Goal: Task Accomplishment & Management: Manage account settings

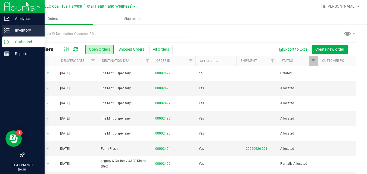
click at [12, 30] on p "Inventory" at bounding box center [26, 30] width 33 height 7
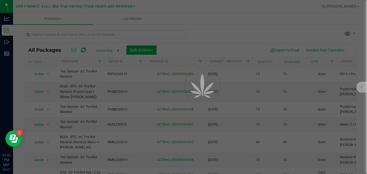
click at [365, 159] on div at bounding box center [183, 87] width 367 height 174
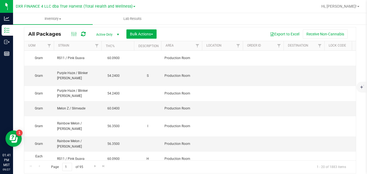
scroll to position [0, 566]
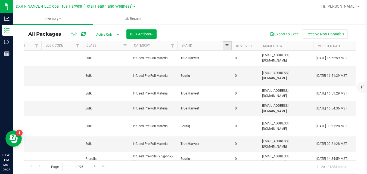
click at [227, 46] on span "Filter" at bounding box center [227, 45] width 4 height 4
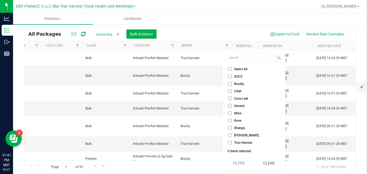
click at [233, 130] on li "Shango" at bounding box center [254, 128] width 56 height 6
click at [237, 128] on span "Shango" at bounding box center [239, 127] width 11 height 3
click at [232, 128] on input "Shango" at bounding box center [230, 128] width 4 height 4
checkbox input "true"
click at [233, 163] on button "Filter" at bounding box center [239, 163] width 26 height 12
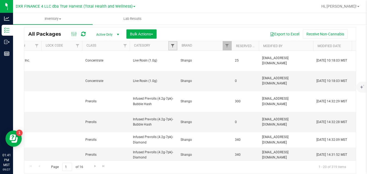
drag, startPoint x: 171, startPoint y: 64, endPoint x: 173, endPoint y: 46, distance: 18.9
click at [173, 46] on span "Filter" at bounding box center [172, 45] width 4 height 4
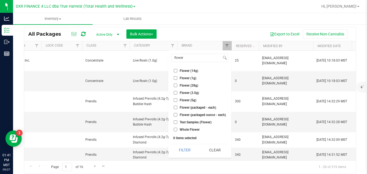
type input "flower"
click at [182, 94] on span "Flower (3.5g)" at bounding box center [189, 92] width 19 height 3
click at [177, 94] on input "Flower (3.5g)" at bounding box center [176, 93] width 4 height 4
click at [180, 149] on button "Filter" at bounding box center [184, 150] width 26 height 12
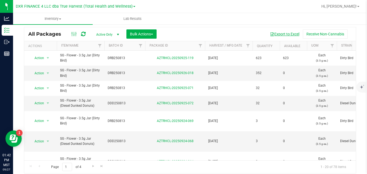
click at [287, 34] on button "Export to Excel" at bounding box center [284, 33] width 36 height 9
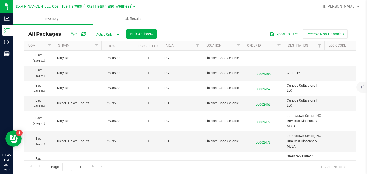
scroll to position [0, 566]
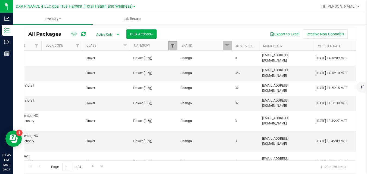
click at [174, 46] on span "Filter" at bounding box center [172, 45] width 4 height 4
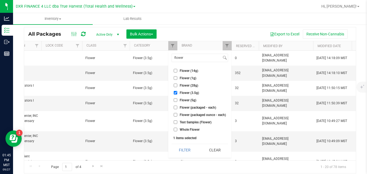
click at [175, 93] on input "Flower (3.5g)" at bounding box center [176, 93] width 4 height 4
checkbox input "false"
click at [183, 68] on li "Flower (14g)" at bounding box center [199, 71] width 57 height 6
click at [183, 70] on span "Flower (14g)" at bounding box center [189, 70] width 18 height 3
click at [177, 70] on input "Flower (14g)" at bounding box center [176, 71] width 4 height 4
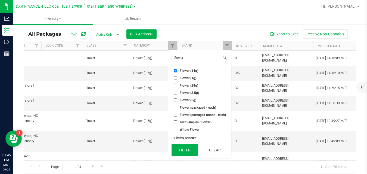
click at [178, 149] on button "Filter" at bounding box center [184, 150] width 26 height 12
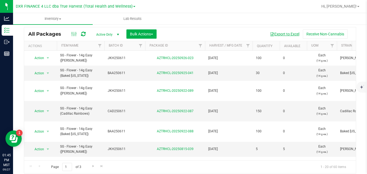
click at [274, 33] on button "Export to Excel" at bounding box center [284, 33] width 36 height 9
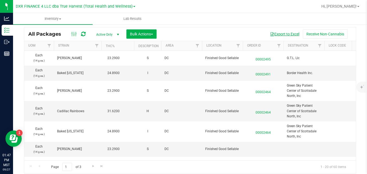
scroll to position [0, 566]
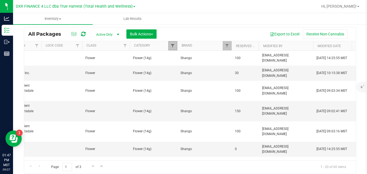
click at [172, 46] on span "Filter" at bounding box center [172, 45] width 4 height 4
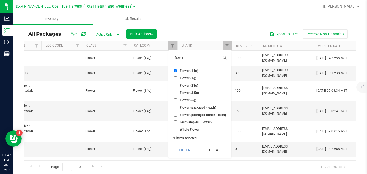
click at [181, 70] on span "Flower (14g)" at bounding box center [189, 70] width 18 height 3
click at [177, 70] on input "Flower (14g)" at bounding box center [176, 71] width 4 height 4
checkbox input "false"
drag, startPoint x: 189, startPoint y: 58, endPoint x: 170, endPoint y: 58, distance: 19.8
click at [170, 58] on div "flower Select All A Buds AA Buds Accessories B Buds BB Buds Bubble Hash By-prod…" at bounding box center [199, 103] width 63 height 107
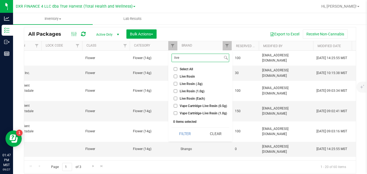
type input "live"
click at [183, 92] on span "Live Rosin (1.0g)" at bounding box center [192, 90] width 25 height 3
click at [177, 92] on input "Live Rosin (1.0g)" at bounding box center [176, 91] width 4 height 4
checkbox input "true"
click at [182, 133] on button "Filter" at bounding box center [184, 133] width 27 height 12
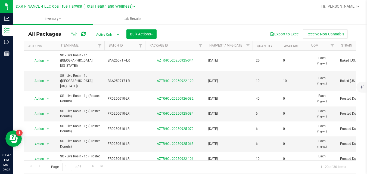
click at [279, 34] on button "Export to Excel" at bounding box center [284, 33] width 36 height 9
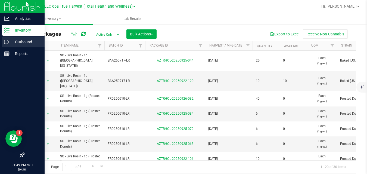
click at [7, 42] on icon at bounding box center [6, 41] width 5 height 5
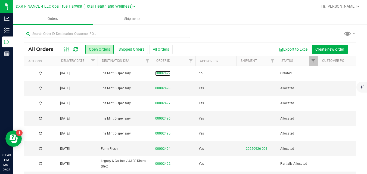
click at [164, 74] on link "00002499" at bounding box center [162, 73] width 15 height 5
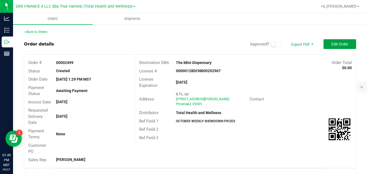
click at [343, 45] on span "Edit Order" at bounding box center [339, 44] width 17 height 4
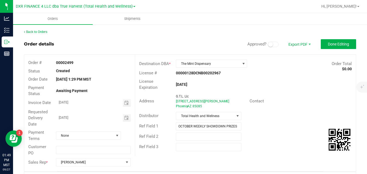
scroll to position [140, 0]
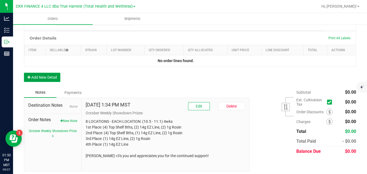
click at [56, 79] on button "Add New Detail" at bounding box center [42, 77] width 36 height 9
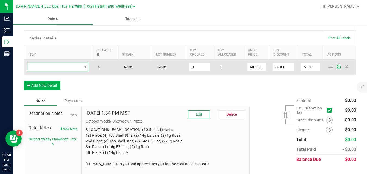
click at [68, 67] on span "NO DATA FOUND" at bounding box center [55, 67] width 54 height 8
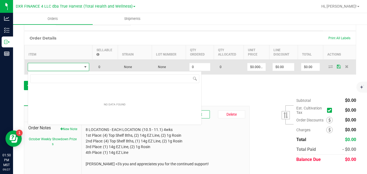
scroll to position [8, 61]
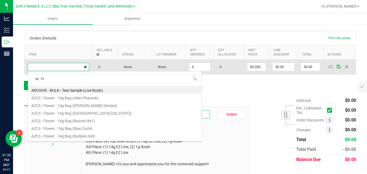
type input "sg - live"
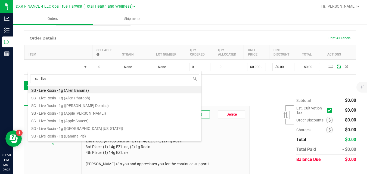
scroll to position [48, 0]
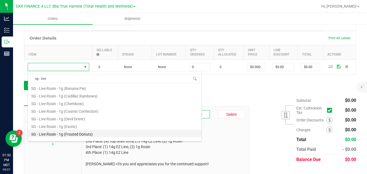
click at [130, 132] on li "SG - Live Rosin - 1g (Frosted Donuts)" at bounding box center [114, 133] width 173 height 8
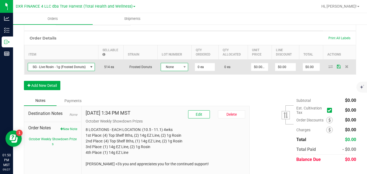
click at [165, 69] on span "None" at bounding box center [171, 67] width 20 height 8
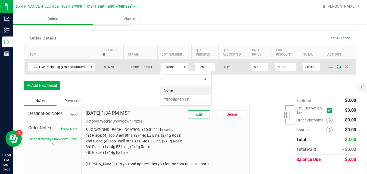
scroll to position [8, 27]
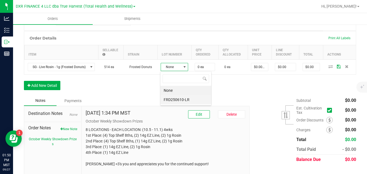
click at [171, 99] on li "FRD250610-LR" at bounding box center [185, 99] width 51 height 9
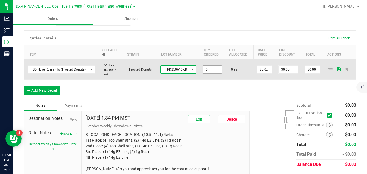
click at [208, 68] on input "0" at bounding box center [212, 69] width 18 height 8
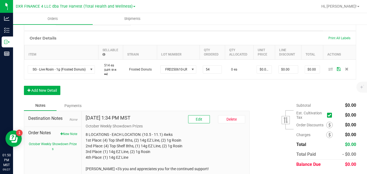
type input "54 ea"
click at [236, 87] on div "Order Details Print All Labels Item Sellable Strain Lot Number Qty Ordered Qty …" at bounding box center [190, 65] width 332 height 69
click at [60, 88] on button "Add New Detail" at bounding box center [42, 90] width 36 height 9
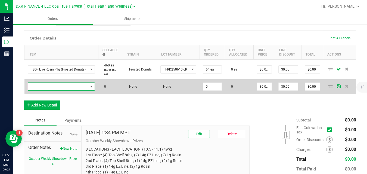
click at [64, 86] on span "NO DATA FOUND" at bounding box center [58, 87] width 60 height 8
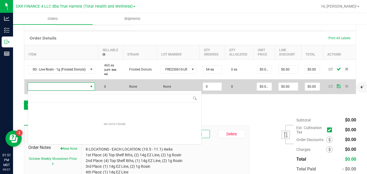
scroll to position [8, 67]
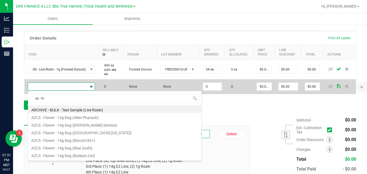
type input "sg - live"
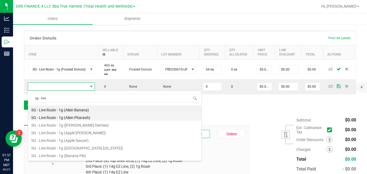
click at [72, 118] on li "SG - Live Rosin - 1g (Alien Pharaoh)" at bounding box center [114, 117] width 173 height 8
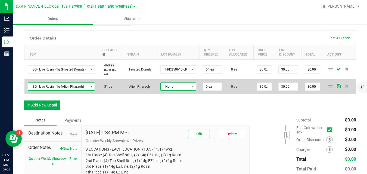
click at [165, 86] on span "None" at bounding box center [175, 87] width 29 height 8
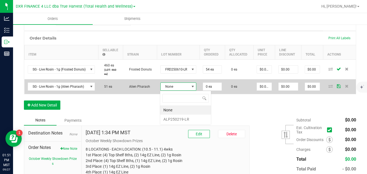
scroll to position [8, 36]
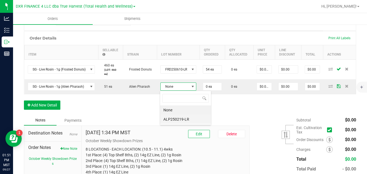
click at [171, 118] on li "ALP250219-LR" at bounding box center [185, 118] width 51 height 9
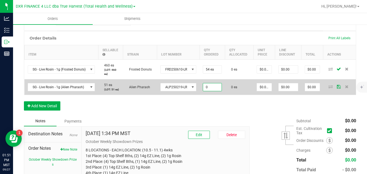
click at [210, 88] on input "0" at bounding box center [212, 87] width 18 height 8
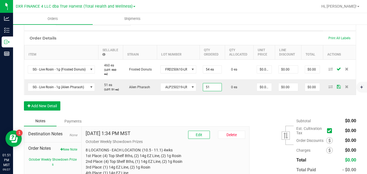
type input "51 ea"
click at [238, 104] on div "Order Details Print All Labels Item Sellable Strain Lot Number Qty Ordered Qty …" at bounding box center [190, 73] width 332 height 85
click at [58, 105] on button "Add New Detail" at bounding box center [42, 105] width 36 height 9
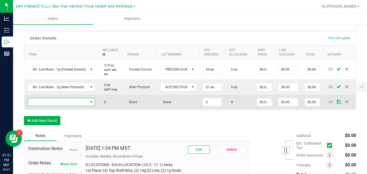
click at [65, 103] on span "NO DATA FOUND" at bounding box center [58, 102] width 60 height 8
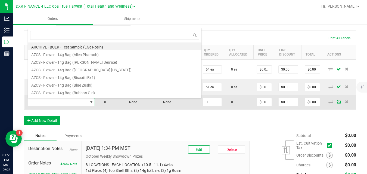
scroll to position [8, 67]
type input "sg - live"
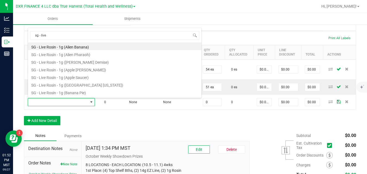
scroll to position [48, 0]
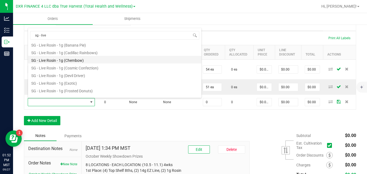
click at [94, 61] on li "SG - Live Rosin - 1g (Chembow)" at bounding box center [114, 60] width 173 height 8
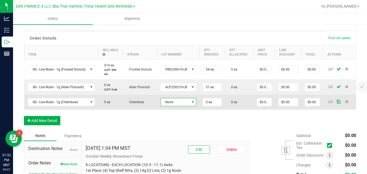
click at [176, 100] on span "None" at bounding box center [175, 102] width 29 height 8
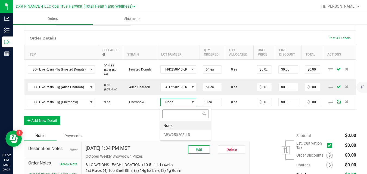
scroll to position [8, 36]
click at [174, 133] on li "CBW250203-LR" at bounding box center [185, 134] width 51 height 9
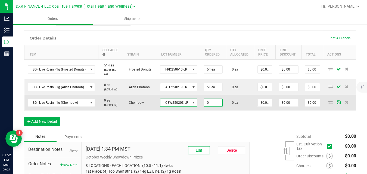
click at [211, 102] on input "0" at bounding box center [213, 103] width 18 height 8
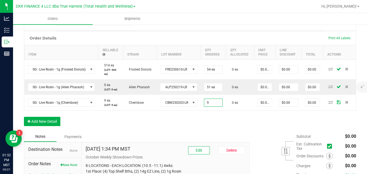
type input "9 ea"
click at [234, 124] on div "Order Details Print All Labels Item Sellable Strain Lot Number Qty Ordered Qty …" at bounding box center [190, 81] width 332 height 100
click at [55, 119] on button "Add New Detail" at bounding box center [42, 121] width 36 height 9
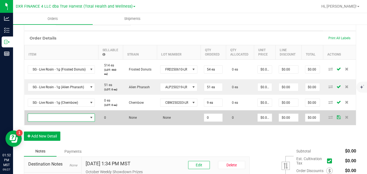
click at [60, 118] on span "NO DATA FOUND" at bounding box center [58, 118] width 60 height 8
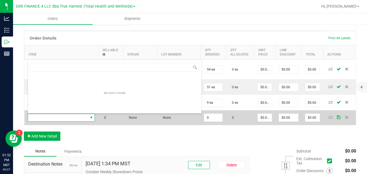
scroll to position [8, 67]
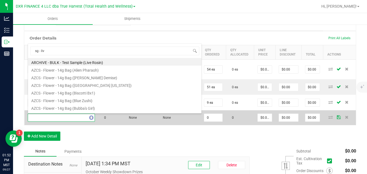
type input "sg - live"
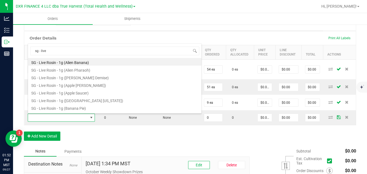
scroll to position [48, 0]
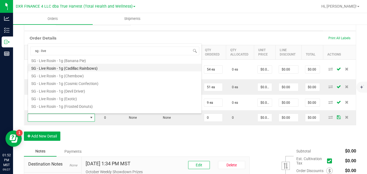
click at [105, 69] on li "SG - Live Rosin - 1g (Cadillac Rainbows)" at bounding box center [114, 68] width 173 height 8
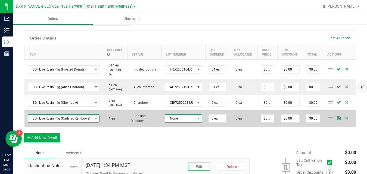
click at [180, 117] on span "None" at bounding box center [180, 118] width 30 height 8
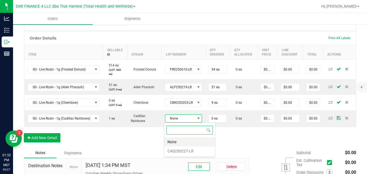
scroll to position [8, 37]
click at [180, 151] on li "CAD250227-LR" at bounding box center [189, 150] width 51 height 9
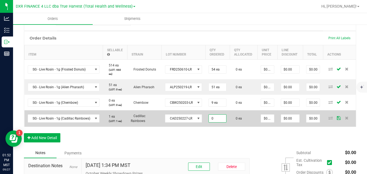
click at [216, 119] on input "0" at bounding box center [217, 118] width 17 height 8
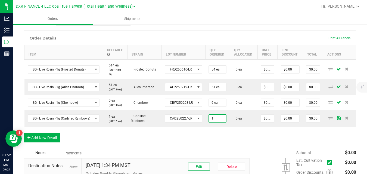
type input "1 ea"
click at [223, 134] on div "Order Details Print All Labels Item Sellable Strain Lot Number Qty Ordered Qty …" at bounding box center [190, 89] width 332 height 117
click at [58, 136] on button "Add New Detail" at bounding box center [42, 137] width 36 height 9
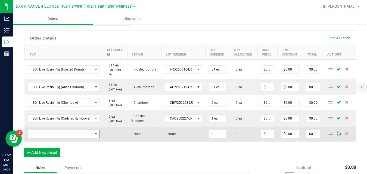
click at [65, 132] on span "NO DATA FOUND" at bounding box center [60, 134] width 65 height 8
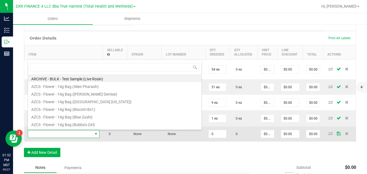
scroll to position [8, 71]
type input "sg - live"
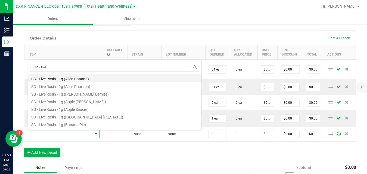
click at [73, 77] on li "SG - Live Rosin - 1g (Alien Banana)" at bounding box center [114, 78] width 173 height 8
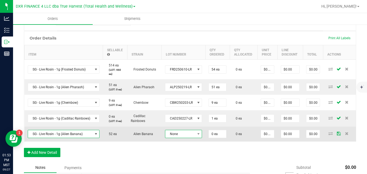
click at [181, 133] on span "None" at bounding box center [180, 134] width 30 height 8
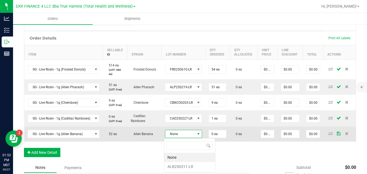
scroll to position [8, 37]
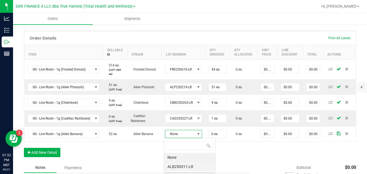
click at [180, 165] on li "ALB250311-LR" at bounding box center [189, 166] width 51 height 9
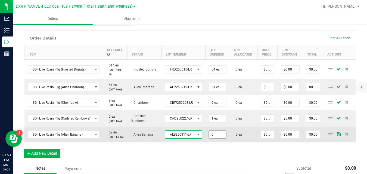
click at [213, 136] on input "0" at bounding box center [217, 134] width 17 height 8
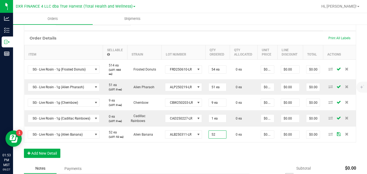
type input "52 ea"
click at [240, 154] on div "Order Details Print All Labels Item Sellable Strain Lot Number Qty Ordered Qty …" at bounding box center [190, 97] width 332 height 132
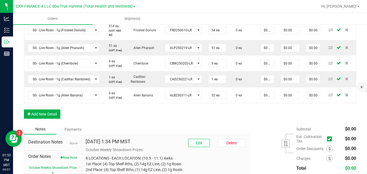
scroll to position [180, 0]
click at [55, 114] on button "Add New Detail" at bounding box center [42, 113] width 36 height 9
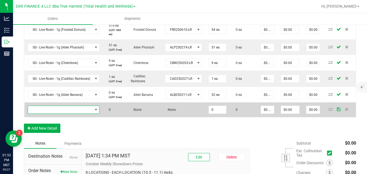
click at [61, 109] on span "NO DATA FOUND" at bounding box center [60, 110] width 65 height 8
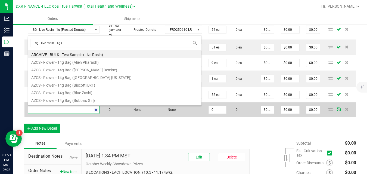
scroll to position [0, 0]
type input "sg - live rosin - 1g (m"
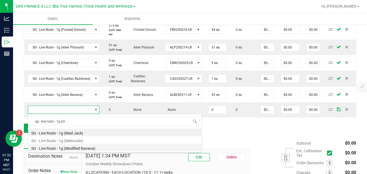
click at [75, 146] on li "SG - Live Rosin - 1g (Modified Banana)" at bounding box center [114, 147] width 173 height 8
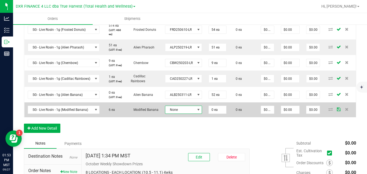
click at [176, 113] on span "None" at bounding box center [180, 110] width 30 height 8
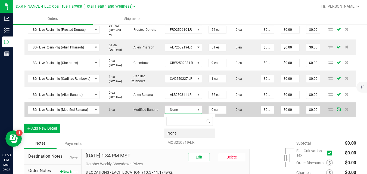
scroll to position [8, 37]
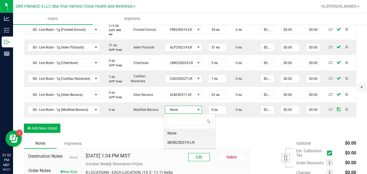
click at [176, 142] on li "MOB250319-LR" at bounding box center [189, 142] width 51 height 9
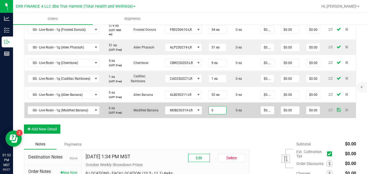
click at [213, 110] on input "0" at bounding box center [217, 110] width 17 height 8
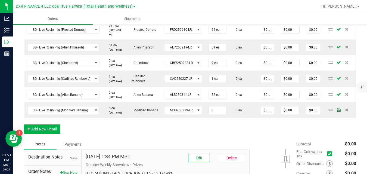
type input "6 ea"
click at [252, 123] on div "Order Details Print All Labels Item Sellable Strain Lot Number Qty Ordered Qty …" at bounding box center [190, 65] width 332 height 148
click at [55, 127] on button "Add New Detail" at bounding box center [42, 128] width 36 height 9
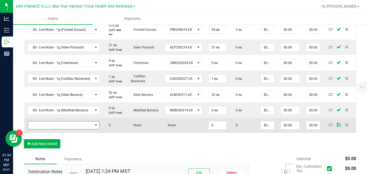
click at [63, 124] on span "NO DATA FOUND" at bounding box center [60, 125] width 65 height 8
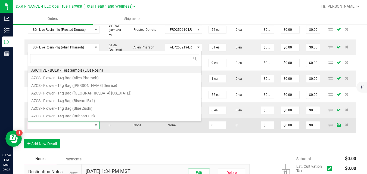
scroll to position [8, 71]
type input "sg - live rosin - 1g (o"
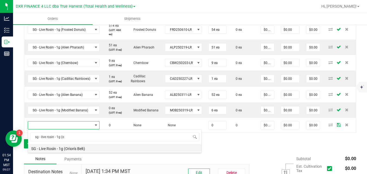
click at [67, 149] on li "SG - Live Rosin - 1g (Orion's Belt)" at bounding box center [114, 148] width 173 height 8
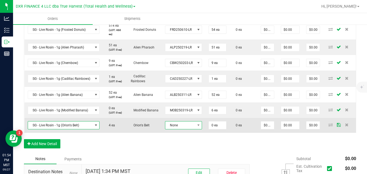
click at [174, 123] on span "None" at bounding box center [180, 125] width 30 height 8
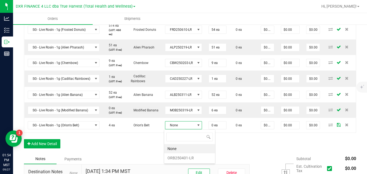
scroll to position [8, 37]
click at [173, 157] on li "ORB250401-LR" at bounding box center [189, 157] width 51 height 9
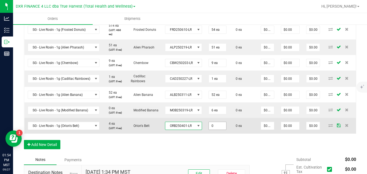
click at [214, 126] on input "0" at bounding box center [217, 126] width 17 height 8
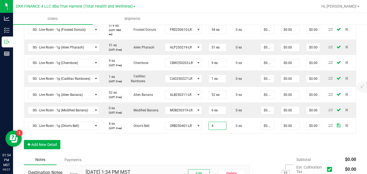
type input "4 ea"
click at [237, 139] on div "Order Details Print All Labels Item Sellable Strain Lot Number Qty Ordered Qty …" at bounding box center [190, 72] width 332 height 163
click at [55, 141] on button "Add New Detail" at bounding box center [42, 144] width 36 height 9
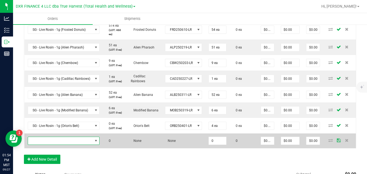
click at [57, 140] on span "NO DATA FOUND" at bounding box center [60, 141] width 65 height 8
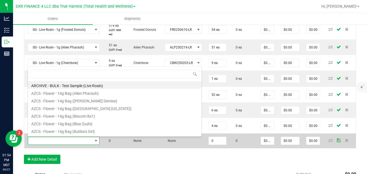
scroll to position [8, 71]
type input "sg - live rosin -"
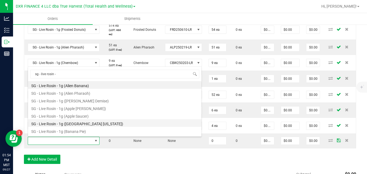
click at [81, 124] on li "SG - Live Rosin - 1g ([GEOGRAPHIC_DATA] [US_STATE])" at bounding box center [114, 123] width 173 height 8
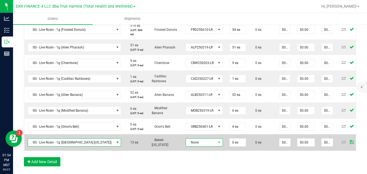
click at [186, 140] on span "None" at bounding box center [201, 142] width 30 height 8
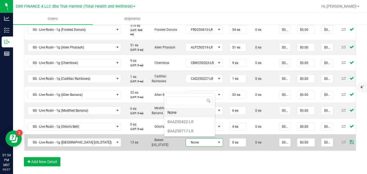
scroll to position [8, 37]
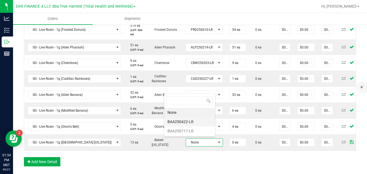
click at [183, 118] on li "BAA250422-LR" at bounding box center [189, 121] width 51 height 9
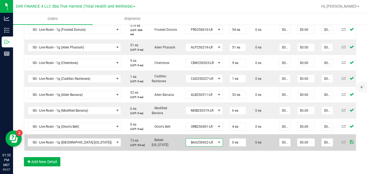
click at [191, 145] on span "BAA250422-LR" at bounding box center [201, 142] width 30 height 8
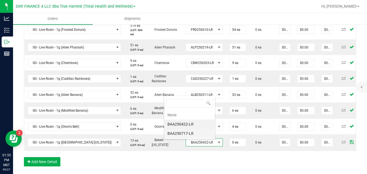
click at [192, 133] on li "BAA250717-LR" at bounding box center [189, 133] width 51 height 9
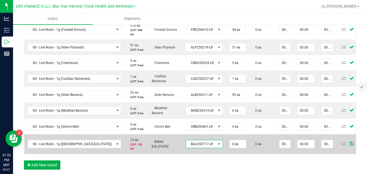
click at [187, 143] on span "BAA250717-LR" at bounding box center [201, 144] width 30 height 8
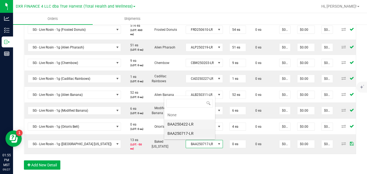
click at [195, 125] on li "BAA250422-LR" at bounding box center [189, 123] width 51 height 9
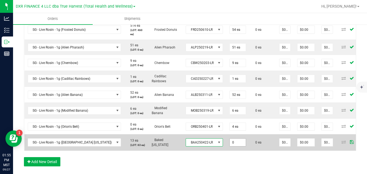
click at [230, 139] on input "0" at bounding box center [238, 142] width 16 height 8
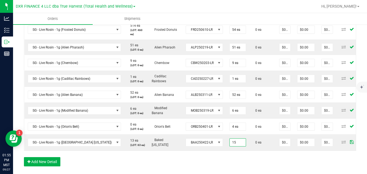
type input "15 ea"
click at [228, 156] on div "Order Details Print All Labels Item Sellable Strain Lot Number Qty Ordered Qty …" at bounding box center [190, 81] width 332 height 180
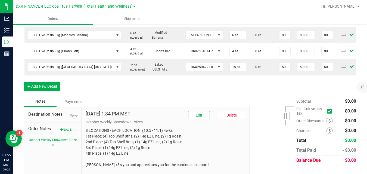
scroll to position [256, 0]
click at [51, 88] on button "Add New Detail" at bounding box center [42, 85] width 36 height 9
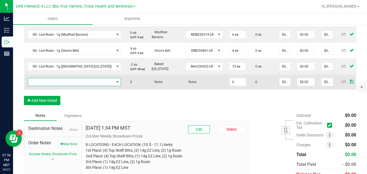
click at [58, 85] on span "NO DATA FOUND" at bounding box center [71, 82] width 86 height 8
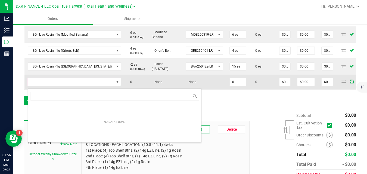
scroll to position [8, 71]
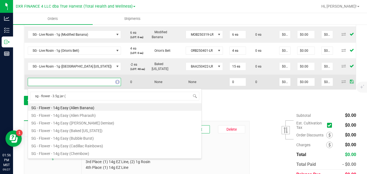
type input "sg - flower - 3.5g jar (d"
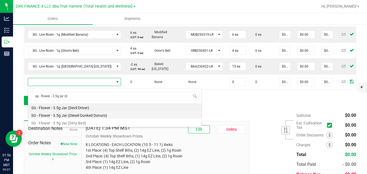
click at [76, 114] on li "SG - Flower - 3.5g Jar (Diesel Dunked Donuts)" at bounding box center [114, 115] width 173 height 8
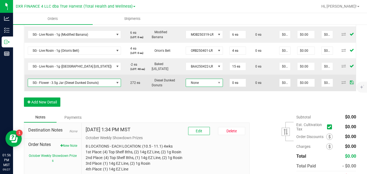
click at [186, 86] on span "None" at bounding box center [201, 83] width 30 height 8
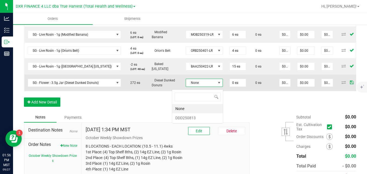
scroll to position [8, 37]
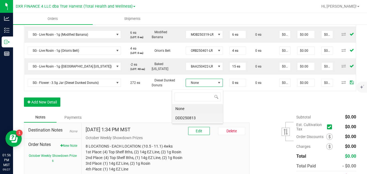
click at [182, 117] on li "DDD250813" at bounding box center [197, 117] width 51 height 9
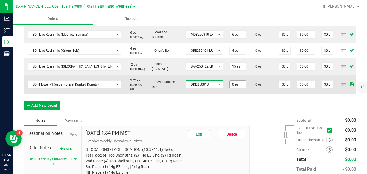
click at [230, 86] on input "0 ea" at bounding box center [238, 84] width 16 height 8
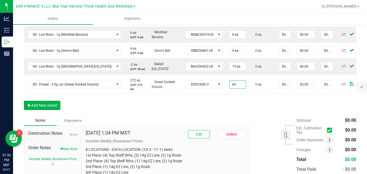
click at [243, 102] on div "Order Details Print All Labels Item Sellable Strain Lot Number Qty Ordered Qty …" at bounding box center [190, 15] width 332 height 200
type input "64 ea"
click at [59, 108] on button "Add New Detail" at bounding box center [42, 105] width 36 height 9
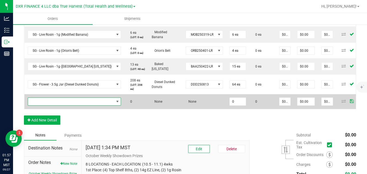
click at [70, 101] on span "NO DATA FOUND" at bounding box center [71, 102] width 86 height 8
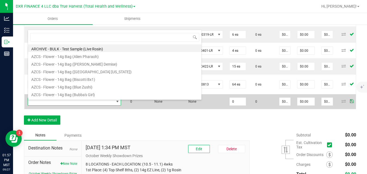
scroll to position [8, 80]
type input "sg - flower - 3.5g jar (d"
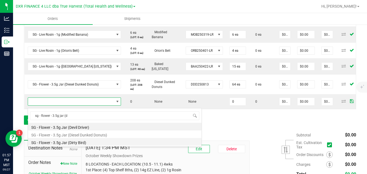
click at [79, 142] on li "SG - Flower - 3.5g Jar (Dirty Bird)" at bounding box center [114, 142] width 173 height 8
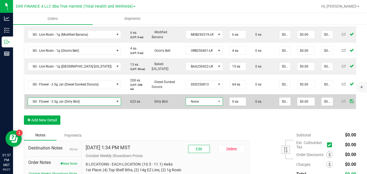
click at [186, 105] on span "None" at bounding box center [201, 102] width 30 height 8
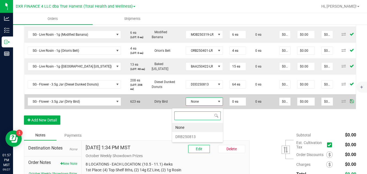
scroll to position [8, 37]
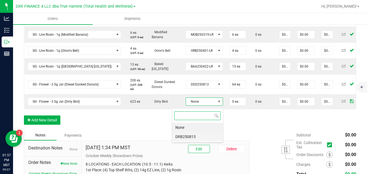
click at [185, 135] on li "DRB250813" at bounding box center [197, 136] width 51 height 9
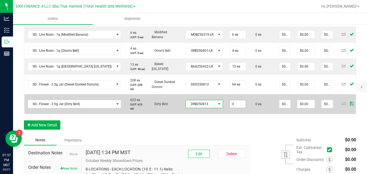
click at [230, 106] on input "0" at bounding box center [238, 104] width 16 height 8
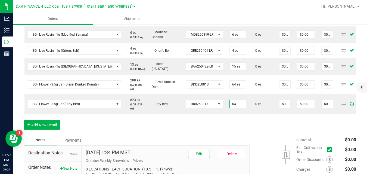
click at [241, 127] on div "Order Details Print All Labels Item Sellable Strain Lot Number Qty Ordered Qty …" at bounding box center [190, 24] width 332 height 219
type input "64 ea"
click at [55, 129] on button "Add New Detail" at bounding box center [42, 124] width 36 height 9
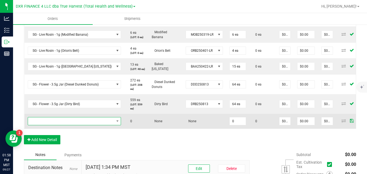
click at [65, 125] on span "NO DATA FOUND" at bounding box center [71, 121] width 86 height 8
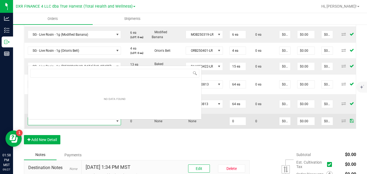
scroll to position [0, 0]
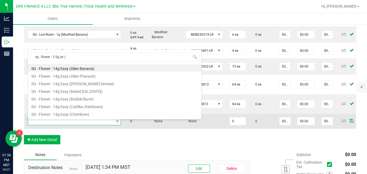
type input "sg - flower - 3.5g jar (z"
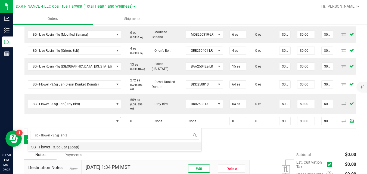
click at [65, 147] on li "SG - Flower - 3.5g Jar (Zoap)" at bounding box center [114, 146] width 173 height 8
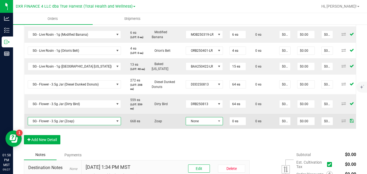
click at [186, 124] on span "None" at bounding box center [201, 121] width 30 height 8
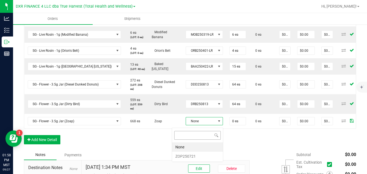
scroll to position [8, 37]
click at [188, 154] on li "ZOP250721" at bounding box center [197, 155] width 51 height 9
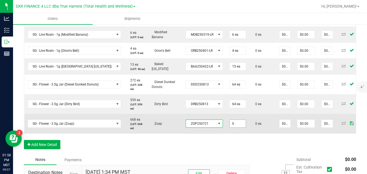
click at [230, 125] on input "0" at bounding box center [238, 124] width 16 height 8
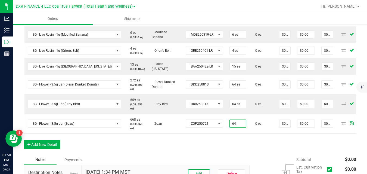
click at [232, 145] on div "Order Details Print All Labels Item Sellable Strain Lot Number Qty Ordered Qty …" at bounding box center [190, 34] width 332 height 239
type input "64 ea"
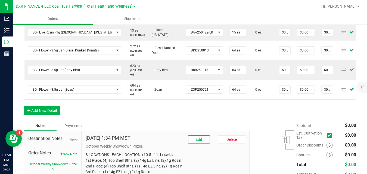
scroll to position [312, 0]
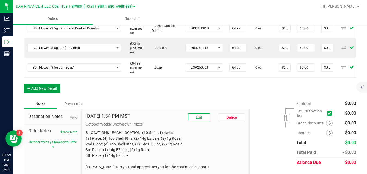
click at [42, 93] on button "Add New Detail" at bounding box center [42, 88] width 36 height 9
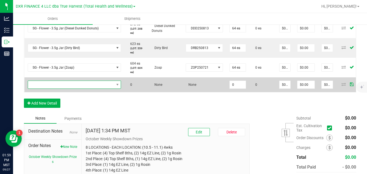
click at [58, 86] on span "NO DATA FOUND" at bounding box center [71, 85] width 86 height 8
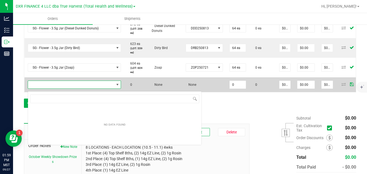
scroll to position [8, 80]
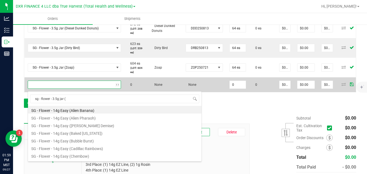
type input "sg - flower - 3.5g jar (f"
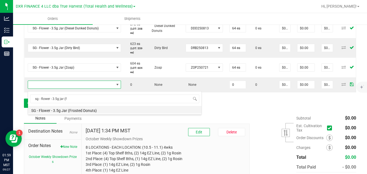
click at [66, 112] on li "SG - Flower - 3.5g Jar (Frosted Donuts)" at bounding box center [114, 110] width 173 height 8
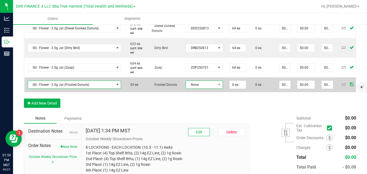
click at [186, 88] on span "None" at bounding box center [201, 85] width 30 height 8
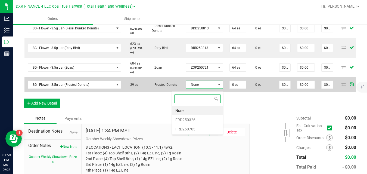
scroll to position [8, 37]
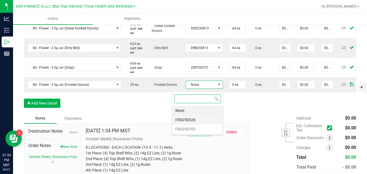
click at [182, 119] on li "FRD250326" at bounding box center [197, 119] width 51 height 9
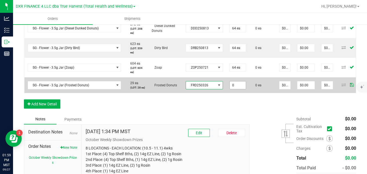
click at [230, 89] on input "0" at bounding box center [238, 85] width 16 height 8
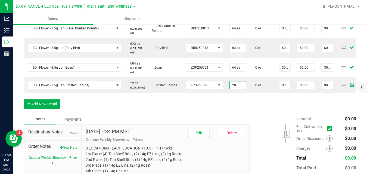
type input "28 ea"
click at [57, 108] on button "Add New Detail" at bounding box center [42, 103] width 36 height 9
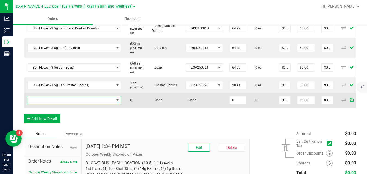
click at [70, 102] on span "NO DATA FOUND" at bounding box center [71, 100] width 86 height 8
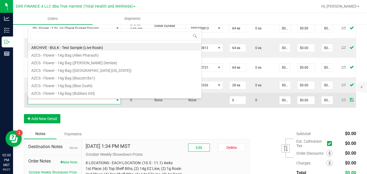
scroll to position [8, 80]
type input "sg - flower - 3.5g jar (c"
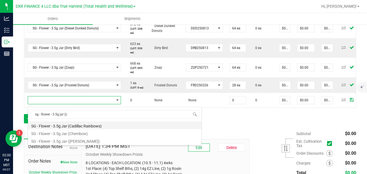
click at [74, 126] on li "SG - Flower - 3.5g Jar (Cadillac Rainbows)" at bounding box center [114, 125] width 173 height 8
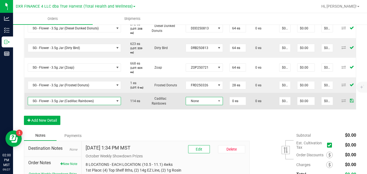
click at [189, 104] on span "None" at bounding box center [201, 101] width 30 height 8
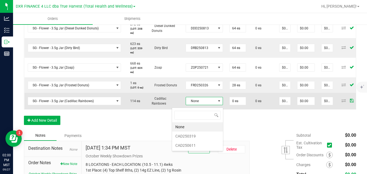
scroll to position [8, 37]
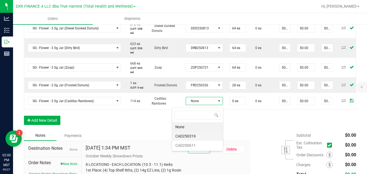
click at [189, 135] on li "CAD250319" at bounding box center [197, 135] width 51 height 9
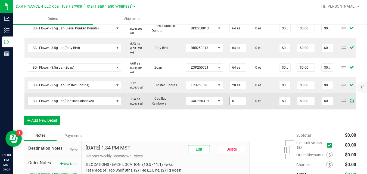
click at [230, 104] on input "0" at bounding box center [238, 101] width 16 height 8
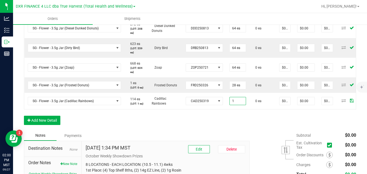
type input "1 ea"
click at [58, 125] on button "Add New Detail" at bounding box center [42, 119] width 36 height 9
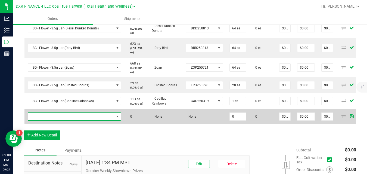
click at [65, 120] on span "NO DATA FOUND" at bounding box center [71, 117] width 86 height 8
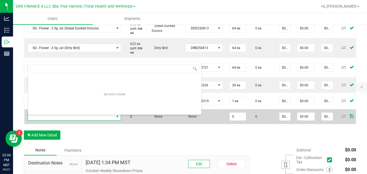
scroll to position [8, 80]
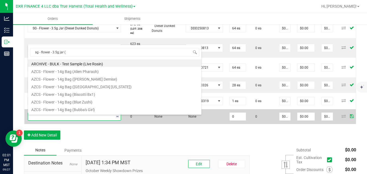
type input "sg - flower - 3.5g jar (g"
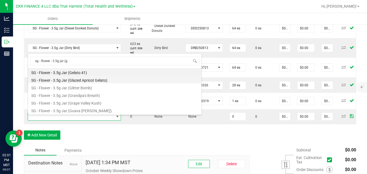
click at [82, 81] on li "SG - Flower - 3.5g Jar (Glazed Apricot Gelato)" at bounding box center [114, 80] width 173 height 8
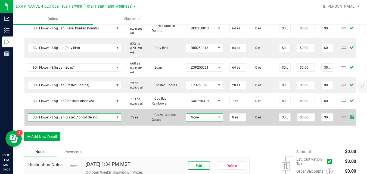
click at [186, 120] on span "None" at bounding box center [201, 117] width 30 height 8
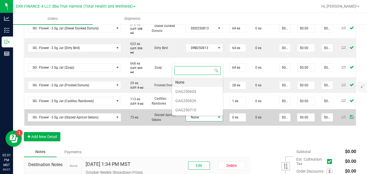
scroll to position [8, 37]
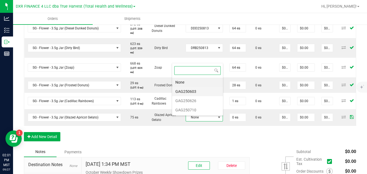
click at [193, 92] on li "GAG250603" at bounding box center [197, 91] width 51 height 9
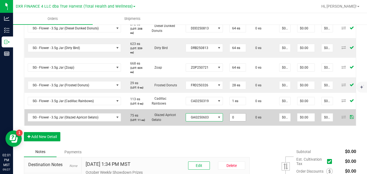
click at [230, 120] on input "0" at bounding box center [238, 117] width 16 height 8
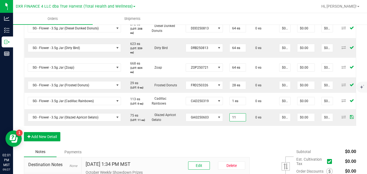
type input "11 ea"
click at [235, 140] on div "Order Details Print All Labels Item Sellable Strain Lot Number Qty Ordered Qty …" at bounding box center [190, 3] width 332 height 287
click at [54, 141] on button "Add New Detail" at bounding box center [42, 136] width 36 height 9
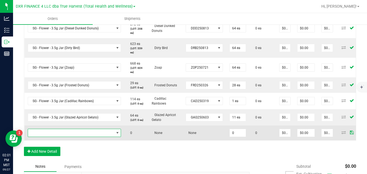
click at [68, 136] on span "NO DATA FOUND" at bounding box center [71, 133] width 86 height 8
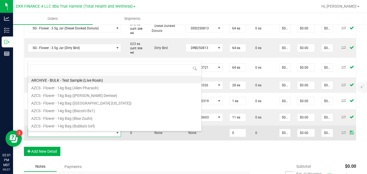
scroll to position [8, 80]
type input "sg - flower - 3.5g jar (g"
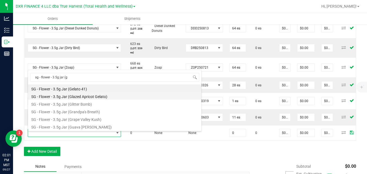
click at [85, 96] on li "SG - Flower - 3.5g Jar (Glazed Apricot Gelato)" at bounding box center [114, 96] width 173 height 8
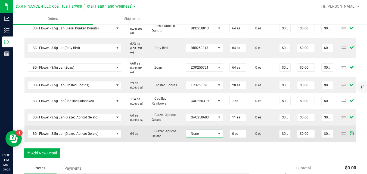
click at [186, 136] on span "None" at bounding box center [201, 134] width 30 height 8
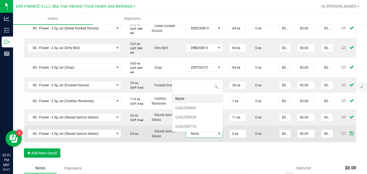
scroll to position [8, 37]
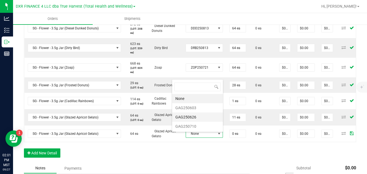
click at [189, 120] on li "GAG250626" at bounding box center [197, 116] width 51 height 9
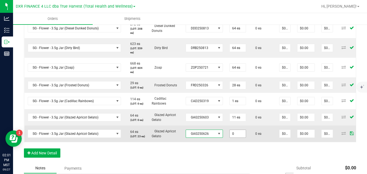
click at [230, 137] on input "0" at bounding box center [238, 134] width 16 height 8
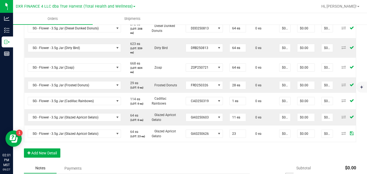
type input "23 ea"
click at [229, 154] on div "Order Details Print All Labels Item Sellable Strain Lot Number Qty Ordered Qty …" at bounding box center [190, 11] width 332 height 303
click at [58, 155] on button "Add New Detail" at bounding box center [42, 152] width 36 height 9
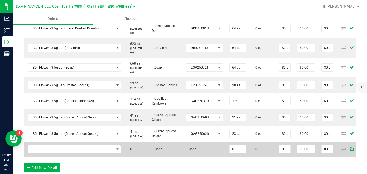
click at [62, 151] on span "NO DATA FOUND" at bounding box center [71, 149] width 86 height 8
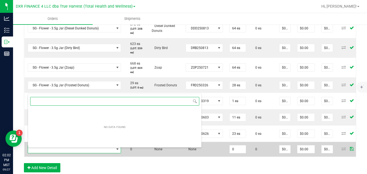
scroll to position [8, 80]
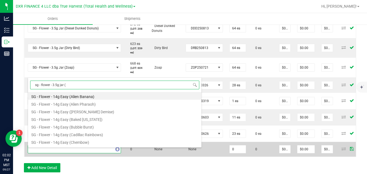
type input "sg - flower - 3.5g jar (f"
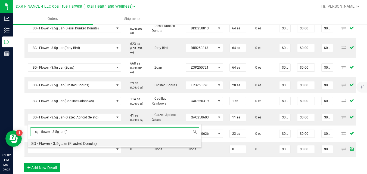
click at [69, 143] on li "SG - Flower - 3.5g Jar (Frosted Donuts)" at bounding box center [114, 143] width 173 height 8
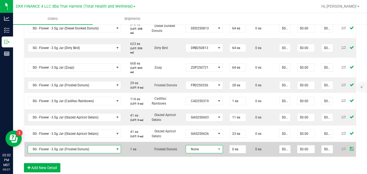
click at [186, 149] on span "None" at bounding box center [201, 149] width 30 height 8
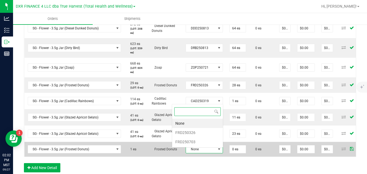
scroll to position [8, 37]
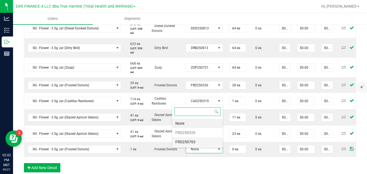
click at [183, 140] on li "FRD250703" at bounding box center [197, 141] width 51 height 9
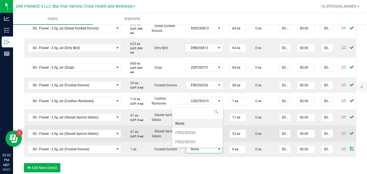
click at [186, 138] on span "GAG250626" at bounding box center [204, 133] width 37 height 8
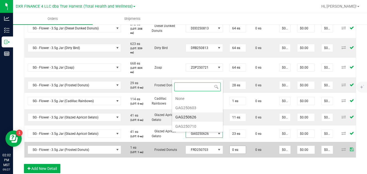
scroll to position [0, 0]
click at [230, 149] on input "0 ea" at bounding box center [238, 150] width 16 height 8
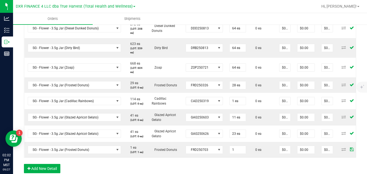
type input "1 ea"
click at [238, 165] on div "Order Details Print All Labels Item Sellable Strain Lot Number Qty Ordered Qty …" at bounding box center [190, 19] width 332 height 319
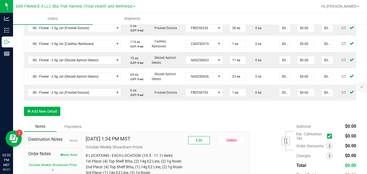
scroll to position [379, 0]
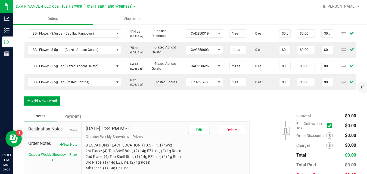
click at [56, 105] on button "Add New Detail" at bounding box center [42, 100] width 36 height 9
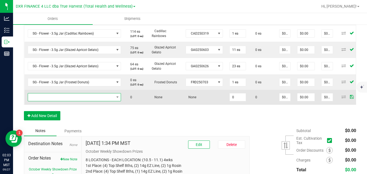
click at [67, 100] on span "NO DATA FOUND" at bounding box center [71, 97] width 86 height 8
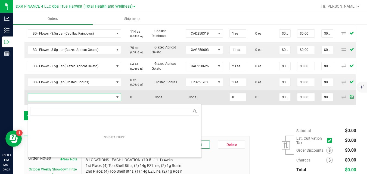
scroll to position [8, 80]
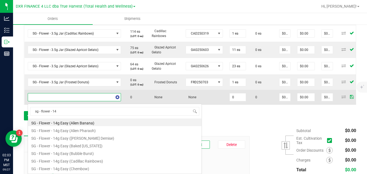
type input "sg - flower - 14g"
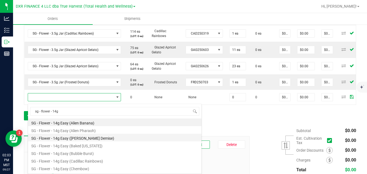
click at [80, 139] on li "SG - Flower - 14g Easy ([PERSON_NAME] Demise)" at bounding box center [114, 137] width 173 height 8
type input "0 ea"
type input "$50.00000"
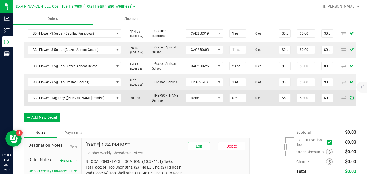
click at [188, 98] on span "None" at bounding box center [201, 98] width 30 height 8
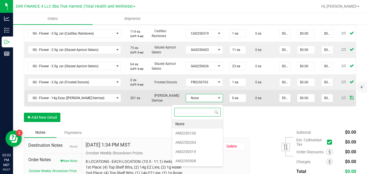
scroll to position [8, 37]
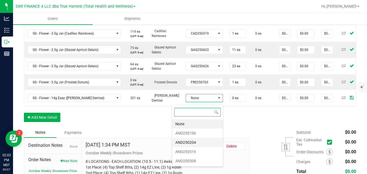
click at [192, 141] on li "AND250204" at bounding box center [197, 142] width 51 height 9
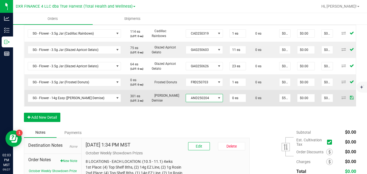
click at [195, 101] on span "AND250204" at bounding box center [201, 98] width 30 height 8
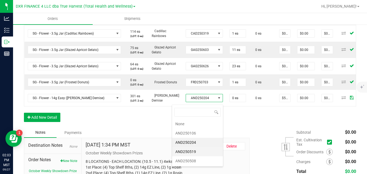
click at [196, 150] on li "AND250519" at bounding box center [197, 151] width 51 height 9
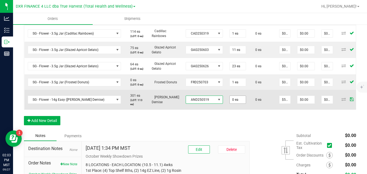
click at [230, 100] on input "0 ea" at bounding box center [238, 100] width 16 height 8
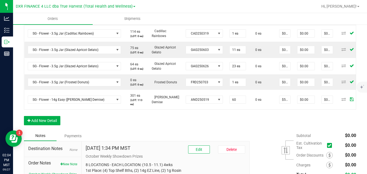
type input "60 ea"
type input "$3,000.00"
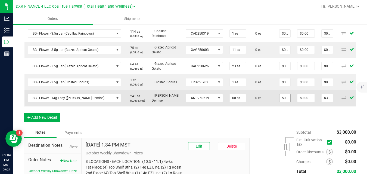
click at [279, 102] on input "50" at bounding box center [284, 98] width 11 height 8
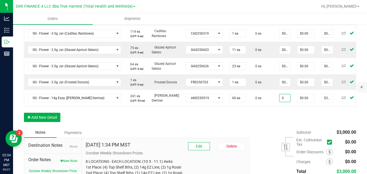
type input "$0.00000"
type input "$0.00"
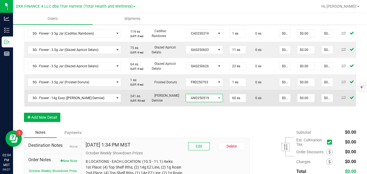
click at [189, 102] on span "AND250519" at bounding box center [201, 98] width 30 height 8
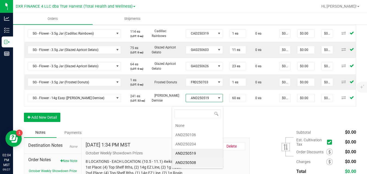
click at [188, 161] on li "AND250508" at bounding box center [197, 162] width 51 height 9
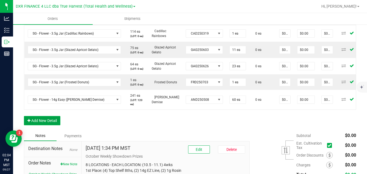
click at [49, 125] on button "Add New Detail" at bounding box center [42, 120] width 36 height 9
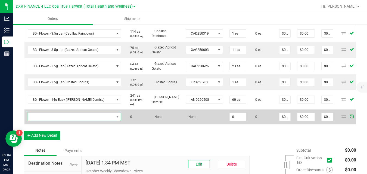
click at [58, 118] on span "NO DATA FOUND" at bounding box center [71, 117] width 86 height 8
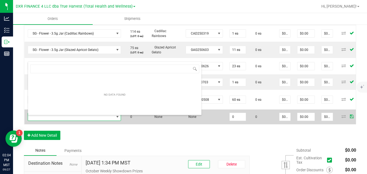
scroll to position [8, 80]
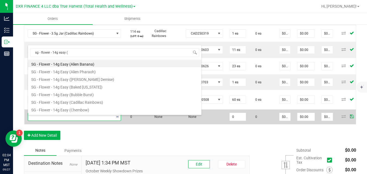
type input "sg - flower - 14g easy (k"
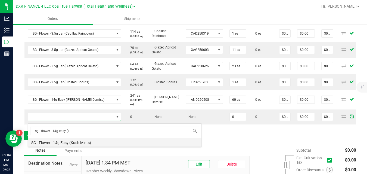
click at [64, 144] on li "SG - Flower - 14g Easy (Kush Mints)" at bounding box center [114, 142] width 173 height 8
type input "0 ea"
type input "$50.00000"
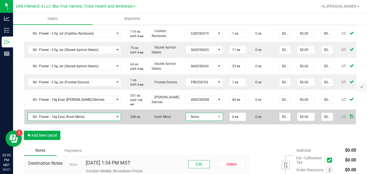
click at [186, 120] on span "None" at bounding box center [201, 117] width 30 height 8
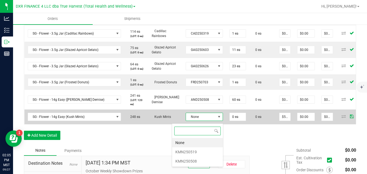
scroll to position [8, 37]
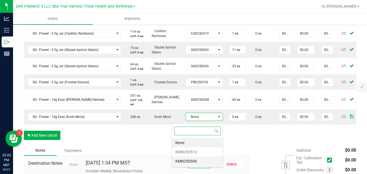
click at [186, 159] on li "KMN250508" at bounding box center [197, 160] width 51 height 9
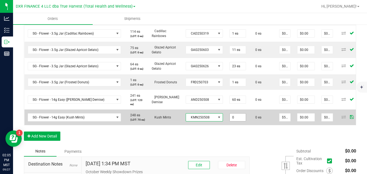
click at [230, 119] on input "0" at bounding box center [238, 117] width 16 height 8
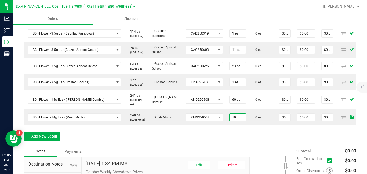
type input "70 ea"
type input "$3,500.00"
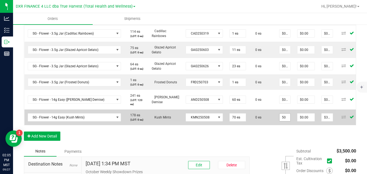
click at [279, 120] on input "50" at bounding box center [284, 117] width 11 height 8
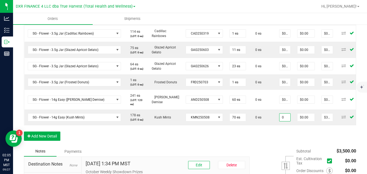
type input "$0.00000"
type input "$0.00"
click at [53, 140] on button "Add New Detail" at bounding box center [42, 135] width 36 height 9
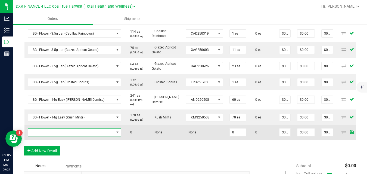
click at [63, 133] on span "NO DATA FOUND" at bounding box center [71, 132] width 86 height 8
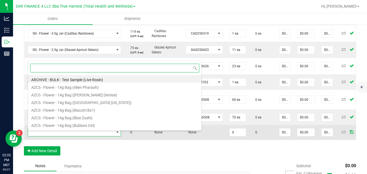
scroll to position [8, 80]
type input "sg - flower - 14g easy (w"
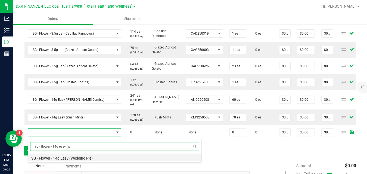
click at [66, 158] on li "SG - Flower - 14g Easy (Wedding Pie)" at bounding box center [114, 157] width 173 height 8
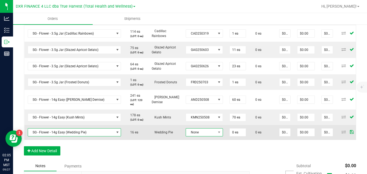
click at [186, 132] on span "None" at bounding box center [201, 132] width 30 height 8
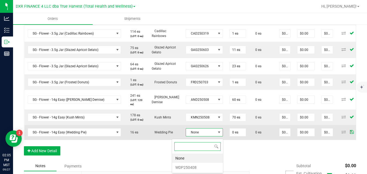
scroll to position [8, 37]
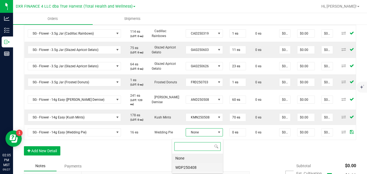
click at [187, 167] on li "WDP250408" at bounding box center [197, 167] width 51 height 9
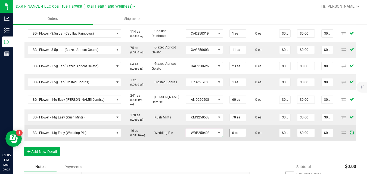
click at [230, 136] on input "0 ea" at bounding box center [238, 133] width 16 height 8
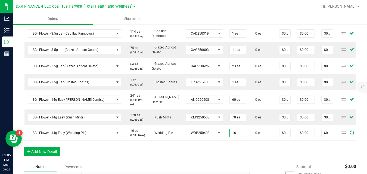
type input "16 ea"
click at [50, 156] on button "Add New Detail" at bounding box center [42, 151] width 36 height 9
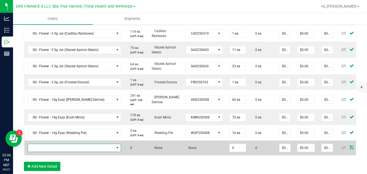
click at [70, 149] on span "NO DATA FOUND" at bounding box center [71, 148] width 86 height 8
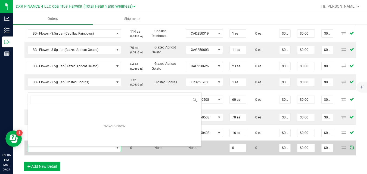
scroll to position [8, 80]
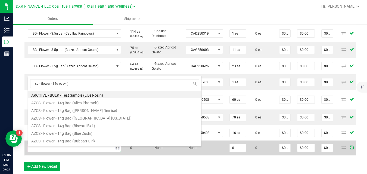
type input "sg - flower - 14g easy (l"
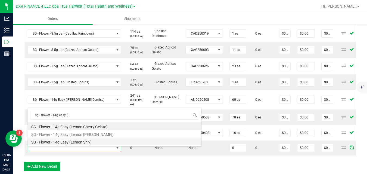
click at [78, 141] on li "SG - Flower - 14g Easy (Lemon Shiv)" at bounding box center [114, 141] width 173 height 8
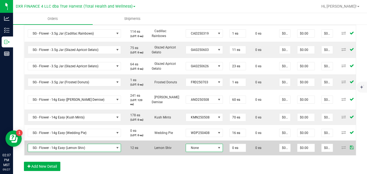
click at [186, 151] on span "None" at bounding box center [201, 148] width 30 height 8
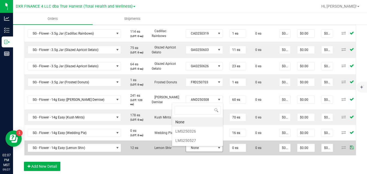
scroll to position [8, 37]
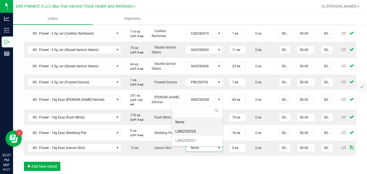
click at [196, 132] on li "LMS250326" at bounding box center [197, 130] width 51 height 9
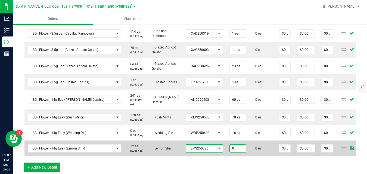
click at [230, 149] on input "0" at bounding box center [238, 148] width 16 height 8
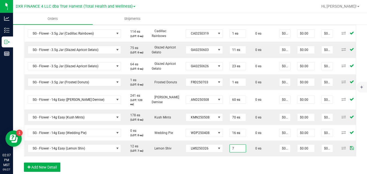
type input "7 ea"
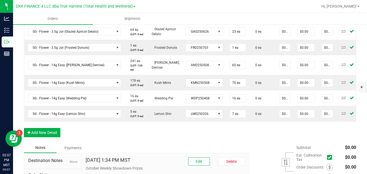
scroll to position [447, 0]
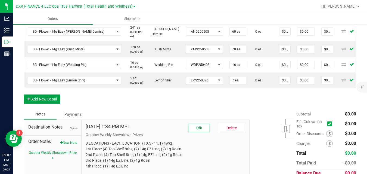
click at [58, 104] on button "Add New Detail" at bounding box center [42, 98] width 36 height 9
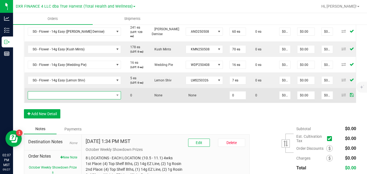
click at [68, 97] on span "NO DATA FOUND" at bounding box center [71, 95] width 86 height 8
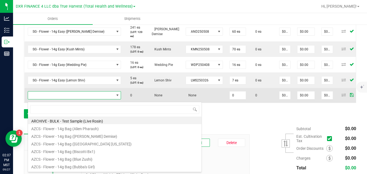
scroll to position [8, 80]
type input "sg - flower - 14g easy (c"
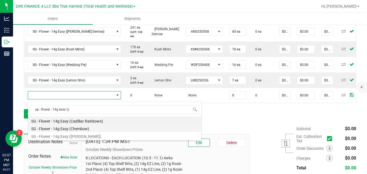
click at [72, 129] on li "SG - Flower - 14g Easy (Chembow)" at bounding box center [114, 128] width 173 height 8
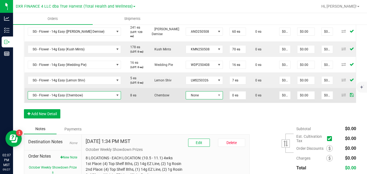
click at [186, 98] on span "None" at bounding box center [201, 95] width 30 height 8
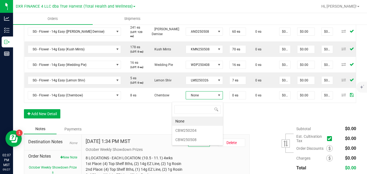
scroll to position [8, 37]
click at [184, 138] on li "CBW250508" at bounding box center [197, 139] width 51 height 9
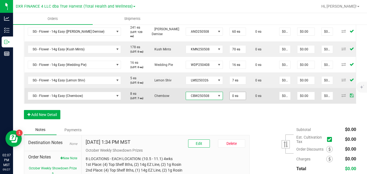
click at [230, 99] on input "0 ea" at bounding box center [238, 96] width 16 height 8
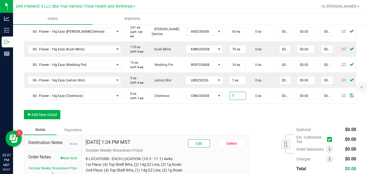
type input "7 ea"
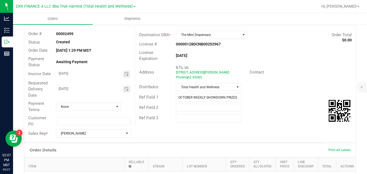
scroll to position [0, 0]
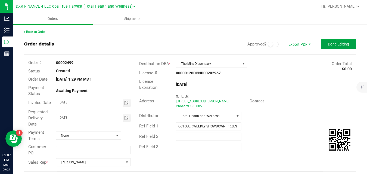
click at [341, 44] on span "Done Editing" at bounding box center [338, 44] width 21 height 4
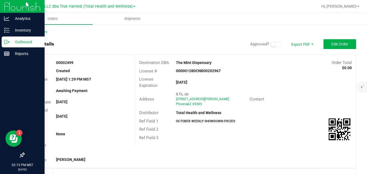
click at [9, 41] on icon at bounding box center [6, 41] width 5 height 5
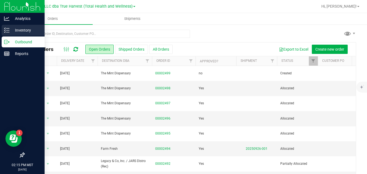
click at [19, 32] on p "Inventory" at bounding box center [26, 30] width 33 height 7
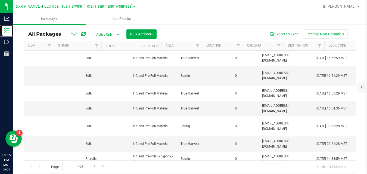
scroll to position [0, 566]
click at [226, 47] on span "Filter" at bounding box center [227, 45] width 4 height 4
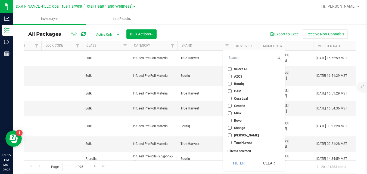
click at [240, 129] on span "Shango" at bounding box center [239, 127] width 11 height 3
click at [232, 129] on input "Shango" at bounding box center [230, 128] width 4 height 4
checkbox input "true"
click at [240, 163] on button "Filter" at bounding box center [239, 163] width 26 height 12
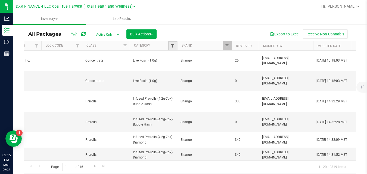
drag, startPoint x: 240, startPoint y: 163, endPoint x: 172, endPoint y: 45, distance: 136.1
click at [172, 45] on span "Filter" at bounding box center [172, 45] width 4 height 4
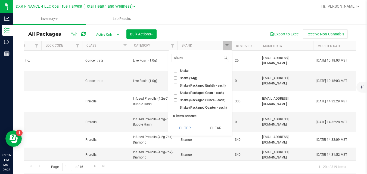
type input "shake"
click at [184, 77] on span "Shake (14g)" at bounding box center [188, 77] width 17 height 3
click at [177, 77] on input "Shake (14g)" at bounding box center [176, 78] width 4 height 4
click at [186, 126] on button "Filter" at bounding box center [184, 128] width 27 height 12
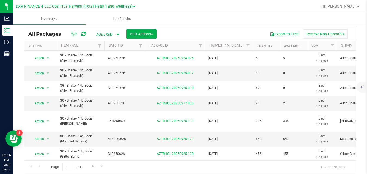
click at [276, 32] on button "Export to Excel" at bounding box center [284, 33] width 36 height 9
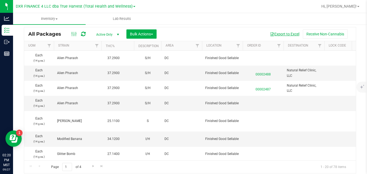
scroll to position [0, 566]
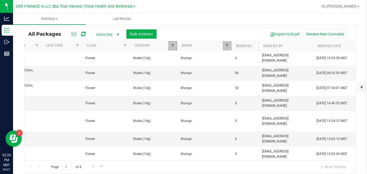
click at [173, 43] on link "Filter" at bounding box center [172, 45] width 9 height 9
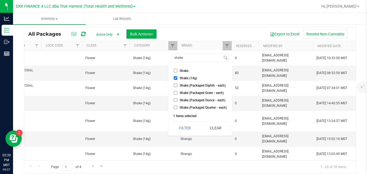
click at [185, 76] on span "Shake (14g)" at bounding box center [188, 77] width 17 height 3
click at [177, 76] on input "Shake (14g)" at bounding box center [176, 78] width 4 height 4
checkbox input "false"
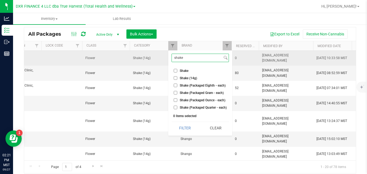
drag, startPoint x: 185, startPoint y: 57, endPoint x: 165, endPoint y: 59, distance: 20.4
click at [165, 59] on body "Analytics Inventory Outbound Reports 02:21 PM MST [DATE] 09/27 DXR FINANCE 4 LL…" at bounding box center [183, 87] width 367 height 174
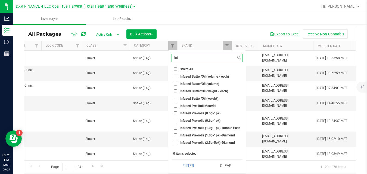
type input "inf"
click at [209, 128] on span "Infused Pre-rolls (1.0g-1pk)-Bubble Hash" at bounding box center [210, 127] width 61 height 3
click at [177, 128] on input "Infused Pre-rolls (1.0g-1pk)-Bubble Hash" at bounding box center [176, 128] width 4 height 4
checkbox input "true"
click at [207, 135] on span "Infused Pre-rolls (1.0g-1pk)-Diamond" at bounding box center [207, 134] width 55 height 3
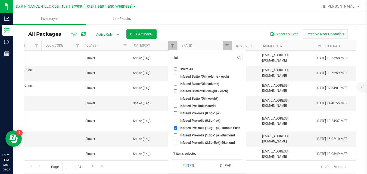
click at [177, 135] on input "Infused Pre-rolls (1.0g-1pk)-Diamond" at bounding box center [176, 135] width 4 height 4
checkbox input "true"
click at [194, 166] on button "Filter" at bounding box center [187, 165] width 33 height 12
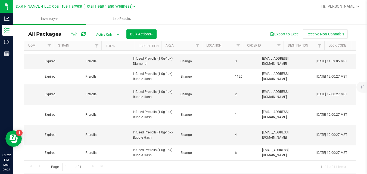
scroll to position [0, 566]
click at [173, 45] on span "Filter" at bounding box center [172, 45] width 4 height 4
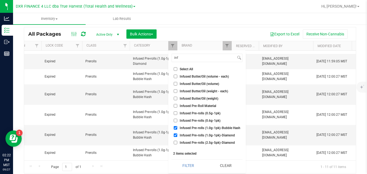
click at [191, 129] on span "Infused Pre-rolls (1.0g-1pk)-Bubble Hash" at bounding box center [210, 127] width 61 height 3
click at [177, 129] on input "Infused Pre-rolls (1.0g-1pk)-Bubble Hash" at bounding box center [176, 128] width 4 height 4
checkbox input "false"
click at [190, 136] on span "Infused Pre-rolls (1.0g-1pk)-Diamond" at bounding box center [207, 134] width 55 height 3
click at [177, 136] on input "Infused Pre-rolls (1.0g-1pk)-Diamond" at bounding box center [176, 135] width 4 height 4
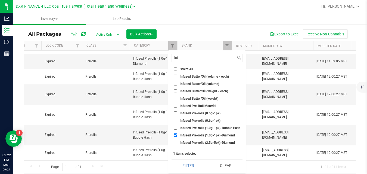
checkbox input "false"
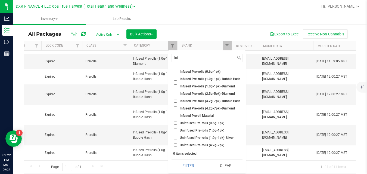
click at [223, 130] on span "Uninfused Pre-rolls (1.0g-1pk)" at bounding box center [202, 130] width 45 height 3
click at [177, 130] on input "Uninfused Pre-rolls (1.0g-1pk)" at bounding box center [176, 130] width 4 height 4
click at [196, 163] on button "Filter" at bounding box center [187, 165] width 33 height 12
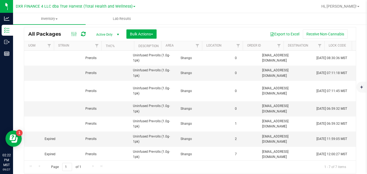
scroll to position [0, 566]
click at [173, 45] on span "Filter" at bounding box center [172, 45] width 4 height 4
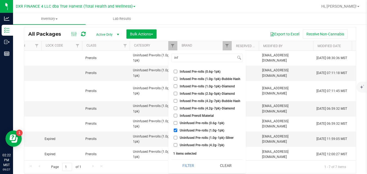
click at [192, 130] on span "Uninfused Pre-rolls (1.0g-1pk)" at bounding box center [202, 130] width 45 height 3
click at [177, 130] on input "Uninfused Pre-rolls (1.0g-1pk)" at bounding box center [176, 130] width 4 height 4
checkbox input "false"
click at [190, 139] on span "Uninfused Pre-rolls (1.0g-1pk)-Silver" at bounding box center [207, 137] width 54 height 3
click at [177, 139] on input "Uninfused Pre-rolls (1.0g-1pk)-Silver" at bounding box center [176, 138] width 4 height 4
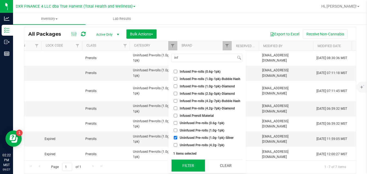
click at [188, 166] on button "Filter" at bounding box center [187, 165] width 33 height 12
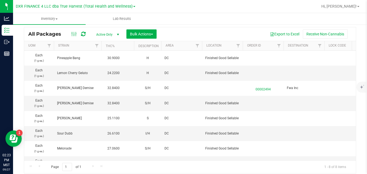
scroll to position [0, 566]
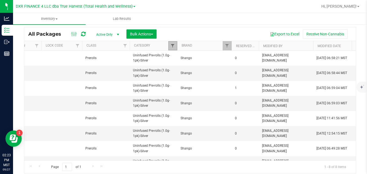
click at [171, 45] on span "Filter" at bounding box center [172, 45] width 4 height 4
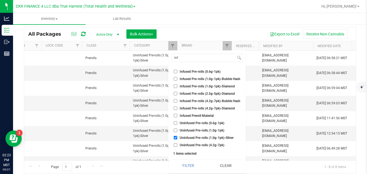
click at [187, 138] on span "Uninfused Pre-rolls (1.0g-1pk)-Silver" at bounding box center [207, 137] width 54 height 3
click at [177, 138] on input "Uninfused Pre-rolls (1.0g-1pk)-Silver" at bounding box center [176, 138] width 4 height 4
checkbox input "false"
click at [208, 100] on span "Infused Pre-rolls (4.2g-7pk)-Bubble Hash" at bounding box center [210, 100] width 61 height 3
click at [177, 100] on input "Infused Pre-rolls (4.2g-7pk)-Bubble Hash" at bounding box center [176, 101] width 4 height 4
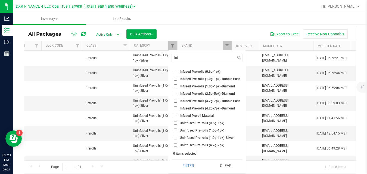
checkbox input "true"
click at [206, 108] on span "Infused Pre-rolls (4.2g-7pk)-Diamond" at bounding box center [207, 108] width 55 height 3
click at [177, 108] on input "Infused Pre-rolls (4.2g-7pk)-Diamond" at bounding box center [176, 108] width 4 height 4
checkbox input "true"
click at [191, 166] on button "Filter" at bounding box center [187, 165] width 33 height 12
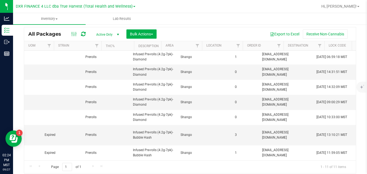
scroll to position [0, 566]
click at [225, 43] on span "Filter" at bounding box center [227, 45] width 4 height 4
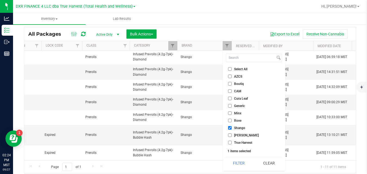
click at [235, 127] on span "Shango" at bounding box center [239, 127] width 11 height 3
click at [232, 127] on input "Shango" at bounding box center [230, 128] width 4 height 4
checkbox input "false"
click at [238, 83] on span "Boutiq" at bounding box center [239, 83] width 10 height 3
click at [232, 83] on input "Boutiq" at bounding box center [230, 84] width 4 height 4
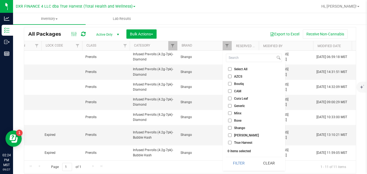
checkbox input "true"
click at [239, 163] on button "Filter" at bounding box center [239, 163] width 26 height 12
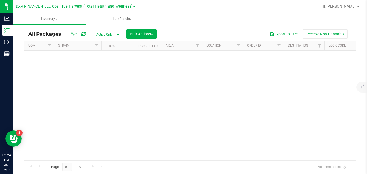
scroll to position [0, 566]
click at [174, 46] on span "Filter" at bounding box center [172, 45] width 4 height 4
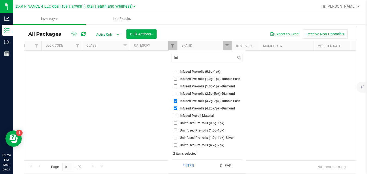
click at [176, 100] on input "Infused Pre-rolls (4.2g-7pk)-Bubble Hash" at bounding box center [176, 101] width 4 height 4
checkbox input "false"
click at [175, 108] on input "Infused Pre-rolls (4.2g-7pk)-Diamond" at bounding box center [176, 108] width 4 height 4
checkbox input "false"
drag, startPoint x: 185, startPoint y: 58, endPoint x: 167, endPoint y: 60, distance: 17.4
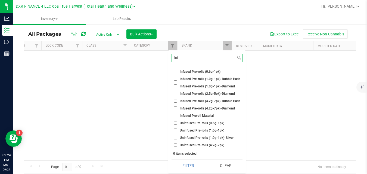
click at [167, 60] on body "Analytics Inventory Outbound Reports 02:24 PM MST [DATE] 09/27 DXR FINANCE 4 LL…" at bounding box center [183, 87] width 367 height 174
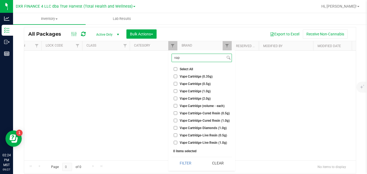
scroll to position [0, 0]
type input "vape"
click at [186, 90] on span "Vape Cartridge (1.0g)" at bounding box center [195, 90] width 31 height 3
click at [177, 90] on input "Vape Cartridge (1.0g)" at bounding box center [176, 91] width 4 height 4
checkbox input "true"
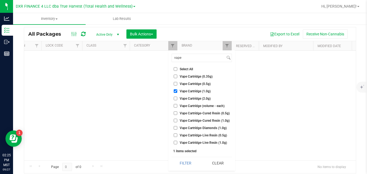
click at [188, 120] on span "Vape Cartridge-Cured Resin (1.0g)" at bounding box center [205, 120] width 50 height 3
click at [177, 120] on input "Vape Cartridge-Cured Resin (1.0g)" at bounding box center [176, 120] width 4 height 4
checkbox input "true"
click at [186, 127] on span "Vape Cartridge-Diamonds (1.0g)" at bounding box center [203, 127] width 47 height 3
click at [177, 127] on input "Vape Cartridge-Diamonds (1.0g)" at bounding box center [176, 128] width 4 height 4
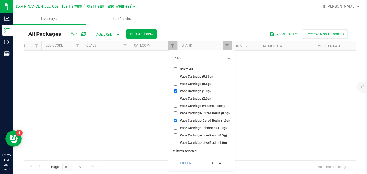
checkbox input "true"
click at [186, 142] on span "Vape Cartridge-Live Resin (1.0g)" at bounding box center [203, 142] width 47 height 3
click at [177, 142] on input "Vape Cartridge-Live Resin (1.0g)" at bounding box center [176, 142] width 4 height 4
checkbox input "true"
click at [186, 161] on button "Filter" at bounding box center [185, 163] width 28 height 12
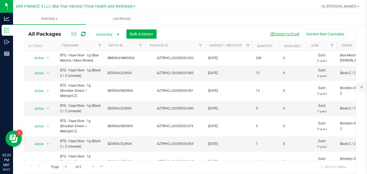
click at [286, 35] on button "Export to Excel" at bounding box center [284, 33] width 36 height 9
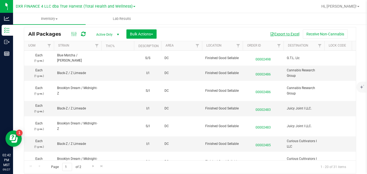
scroll to position [0, 566]
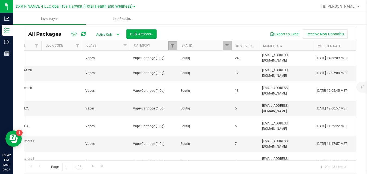
click at [173, 42] on link "Filter" at bounding box center [172, 45] width 9 height 9
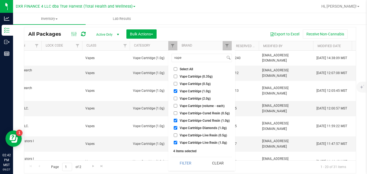
click at [177, 91] on input "Vape Cartridge (1.0g)" at bounding box center [176, 91] width 4 height 4
checkbox input "false"
click at [174, 122] on input "Vape Cartridge-Cured Resin (1.0g)" at bounding box center [176, 120] width 4 height 4
checkbox input "false"
click at [175, 127] on input "Vape Cartridge-Diamonds (1.0g)" at bounding box center [176, 128] width 4 height 4
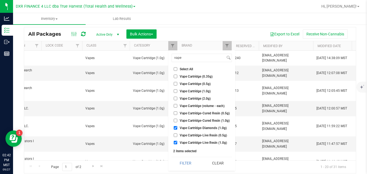
checkbox input "false"
click at [175, 142] on input "Vape Cartridge-Live Resin (1.0g)" at bounding box center [176, 142] width 4 height 4
checkbox input "false"
click at [189, 100] on span "Vape Cartridge (2.0g)" at bounding box center [195, 98] width 31 height 3
click at [177, 100] on input "Vape Cartridge (2.0g)" at bounding box center [176, 98] width 4 height 4
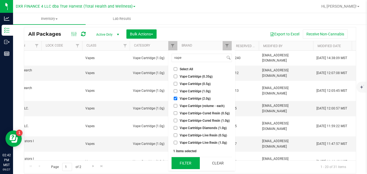
click at [182, 160] on button "Filter" at bounding box center [185, 163] width 28 height 12
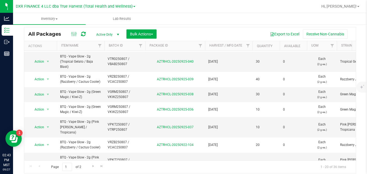
scroll to position [317, 0]
click at [93, 165] on span "Go to the next page" at bounding box center [93, 166] width 4 height 4
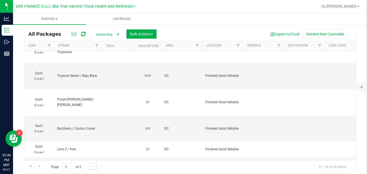
scroll to position [0, 566]
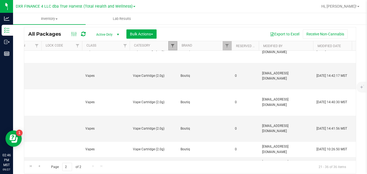
click at [174, 43] on span "Filter" at bounding box center [172, 45] width 4 height 4
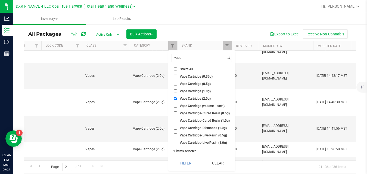
click at [174, 99] on input "Vape Cartridge (2.0g)" at bounding box center [176, 98] width 4 height 4
checkbox input "false"
drag, startPoint x: 189, startPoint y: 56, endPoint x: 171, endPoint y: 59, distance: 18.4
click at [171, 59] on div "vape Select All A Buds AA Buds Accessories B Buds BB Buds Bubble Hash By-produc…" at bounding box center [201, 110] width 67 height 120
